Goal: Navigation & Orientation: Find specific page/section

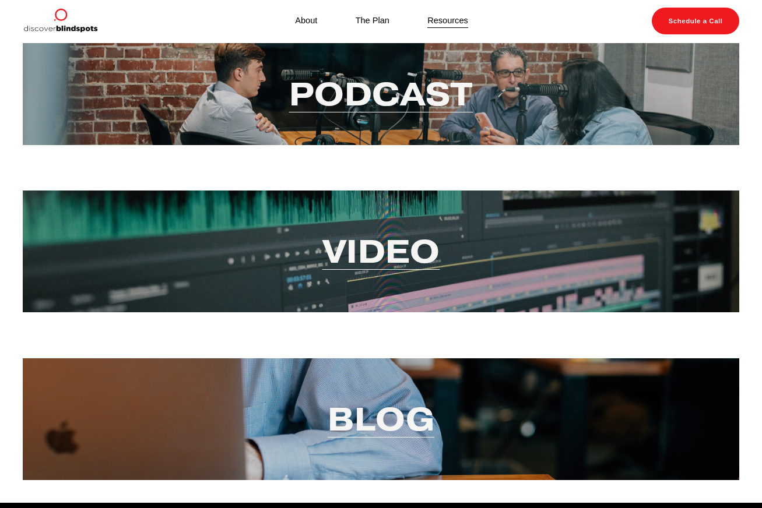
click at [458, 26] on link "Resources" at bounding box center [447, 20] width 41 height 15
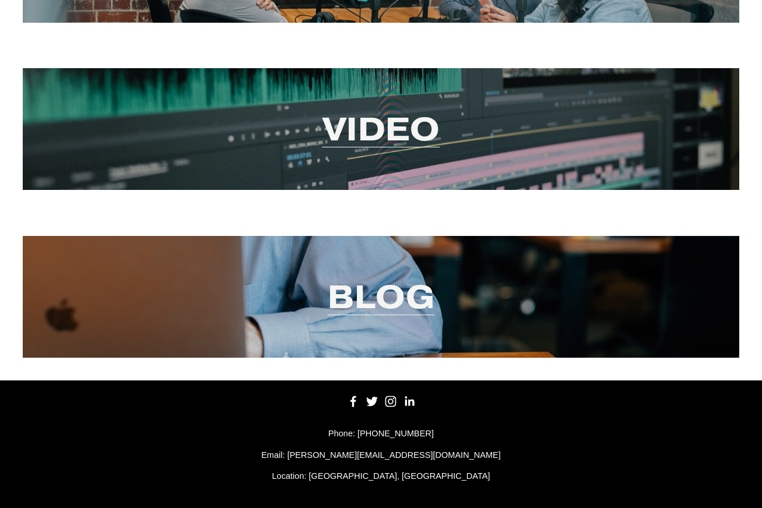
click at [374, 293] on link "Blog" at bounding box center [381, 296] width 107 height 41
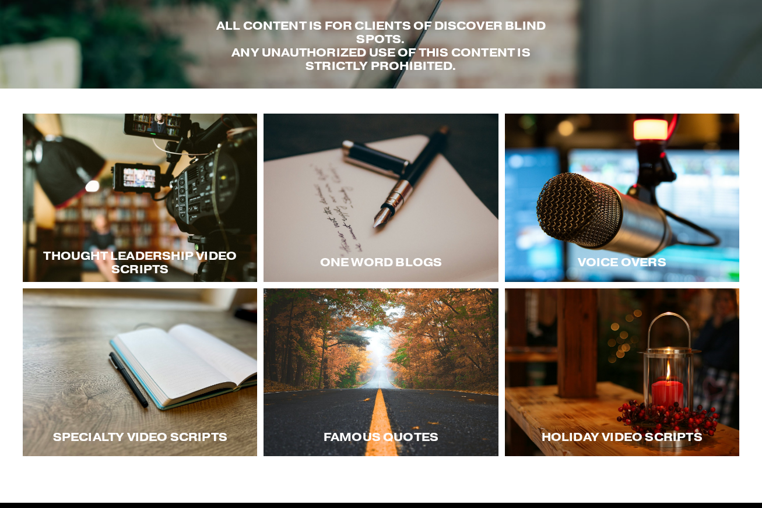
scroll to position [85, 0]
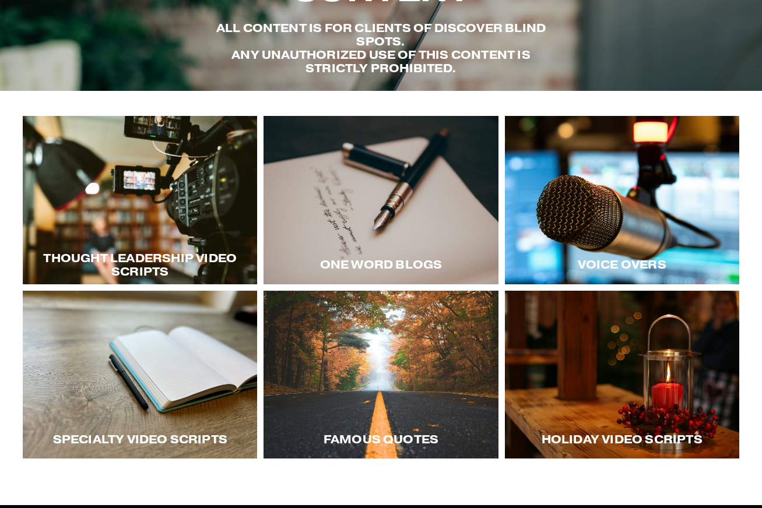
click at [285, 247] on div at bounding box center [380, 200] width 234 height 168
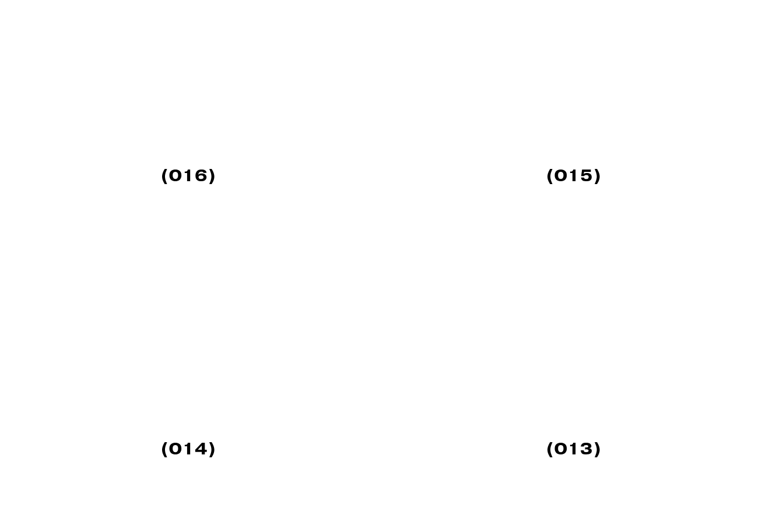
scroll to position [938, 0]
